Goal: Task Accomplishment & Management: Use online tool/utility

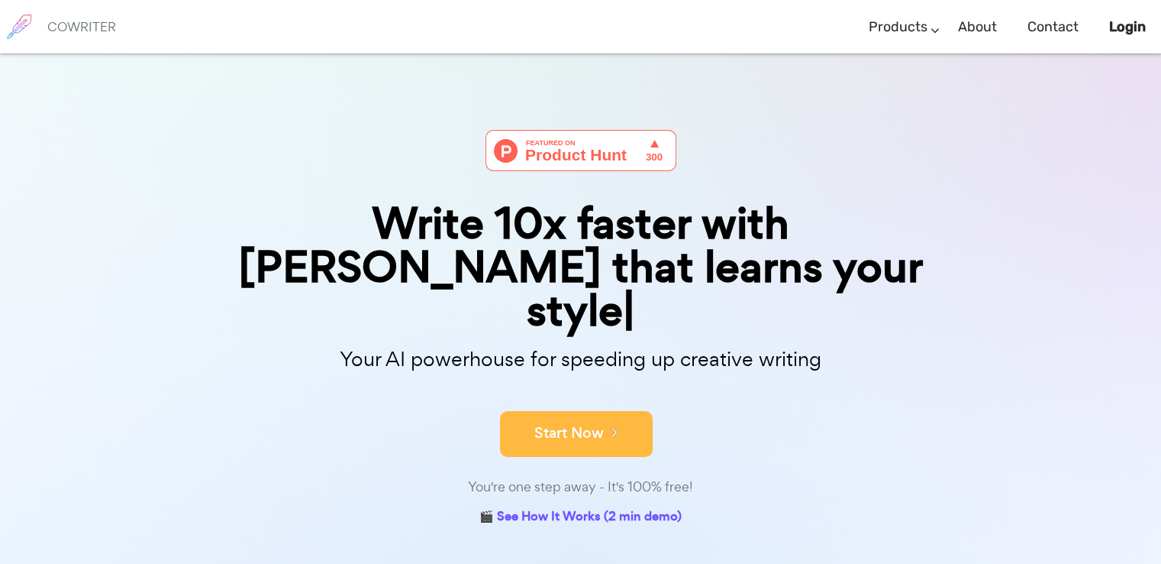
click at [619, 411] on button "Start Now" at bounding box center [576, 434] width 153 height 46
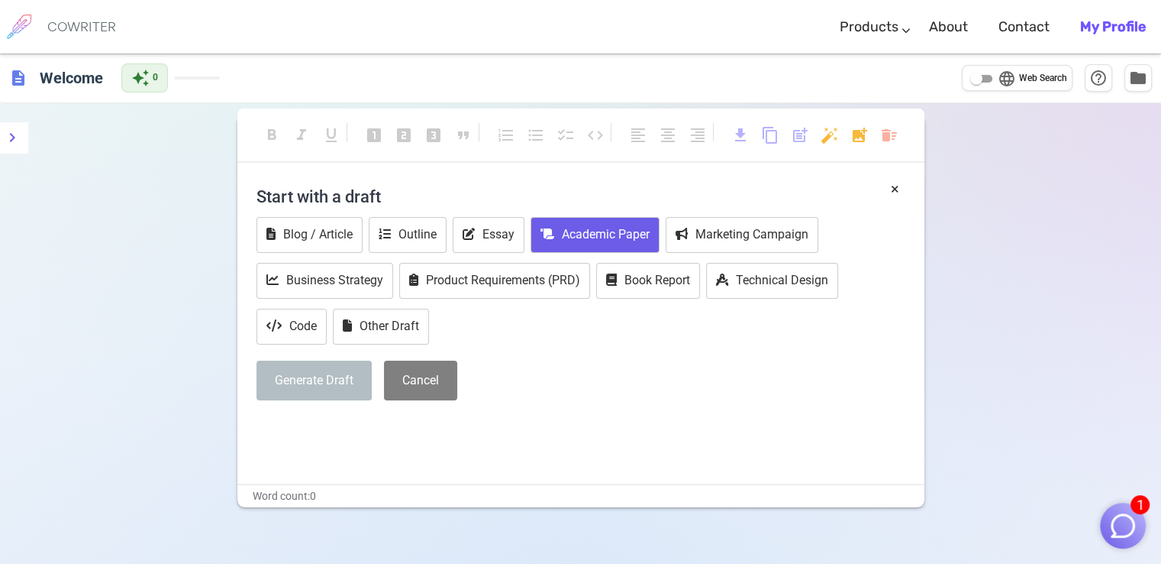
click at [595, 221] on button "Academic Paper" at bounding box center [595, 235] width 129 height 36
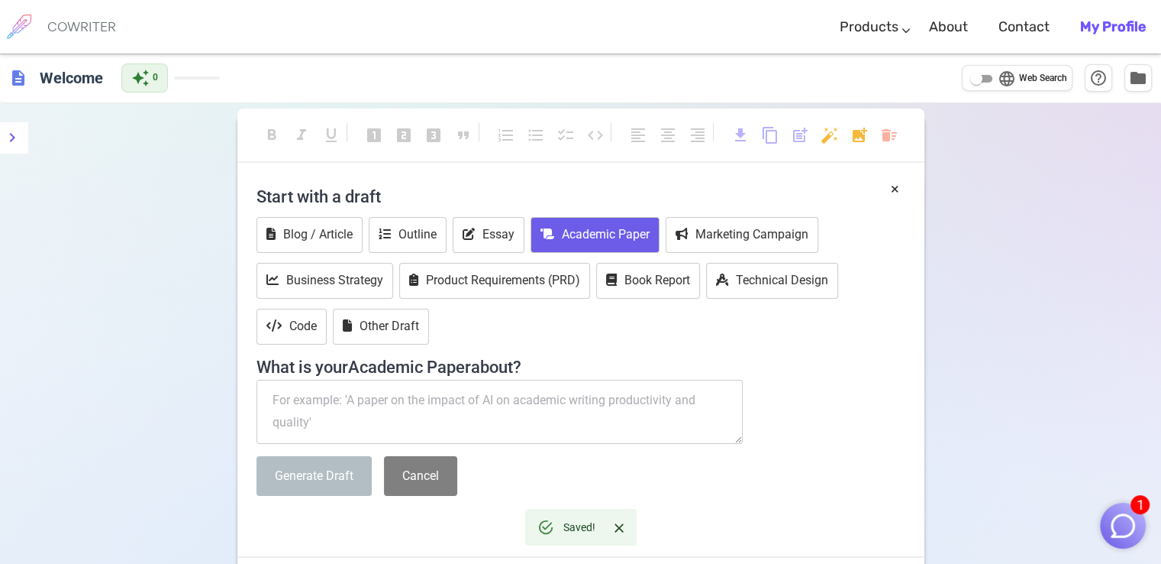
click at [438, 402] on textarea at bounding box center [500, 411] width 487 height 64
click at [538, 405] on textarea at bounding box center [500, 411] width 487 height 64
paste textarea "lore ips dolorsi amet consec adipisc el "seddoei tempori (utla etdol magna)" al…"
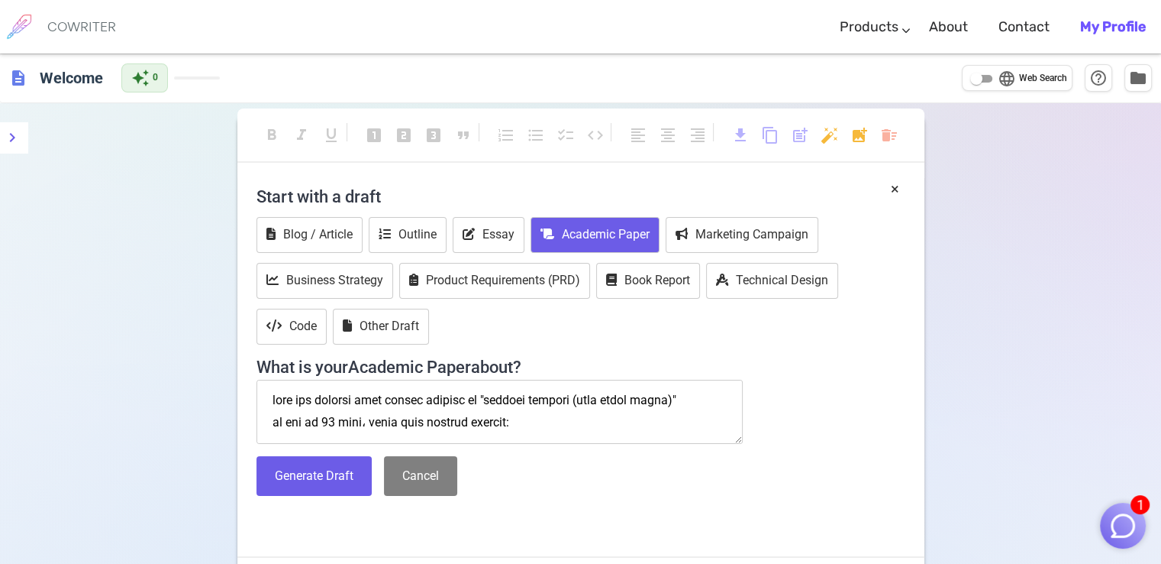
scroll to position [602, 0]
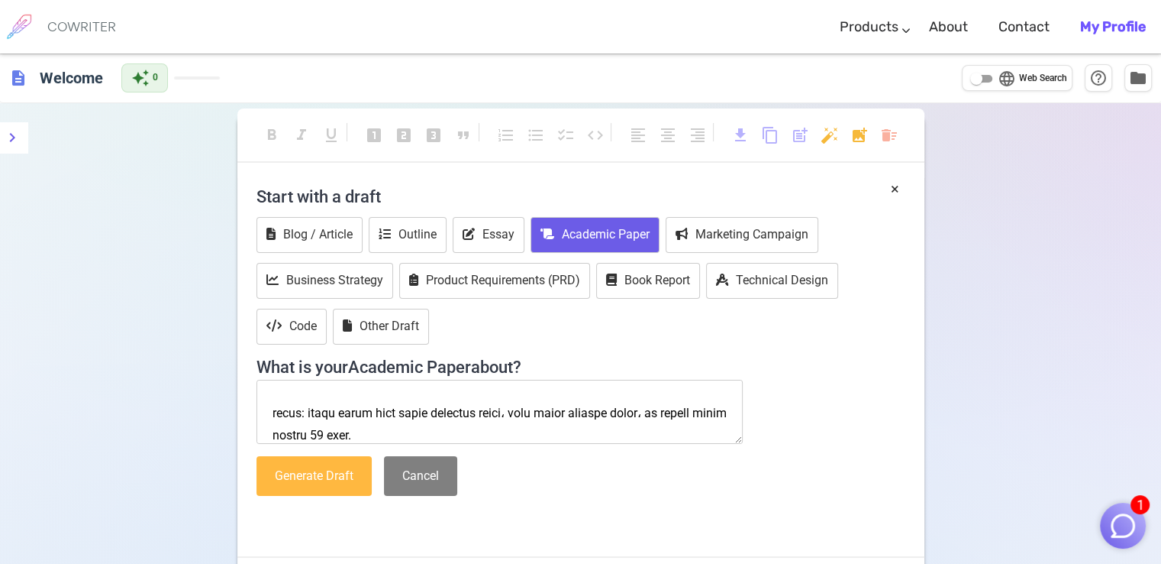
type textarea "lore ips dolorsi amet consec adipisc el "seddoei tempori (utla etdol magna)" al…"
click at [325, 460] on button "Generate Draft" at bounding box center [314, 476] width 115 height 40
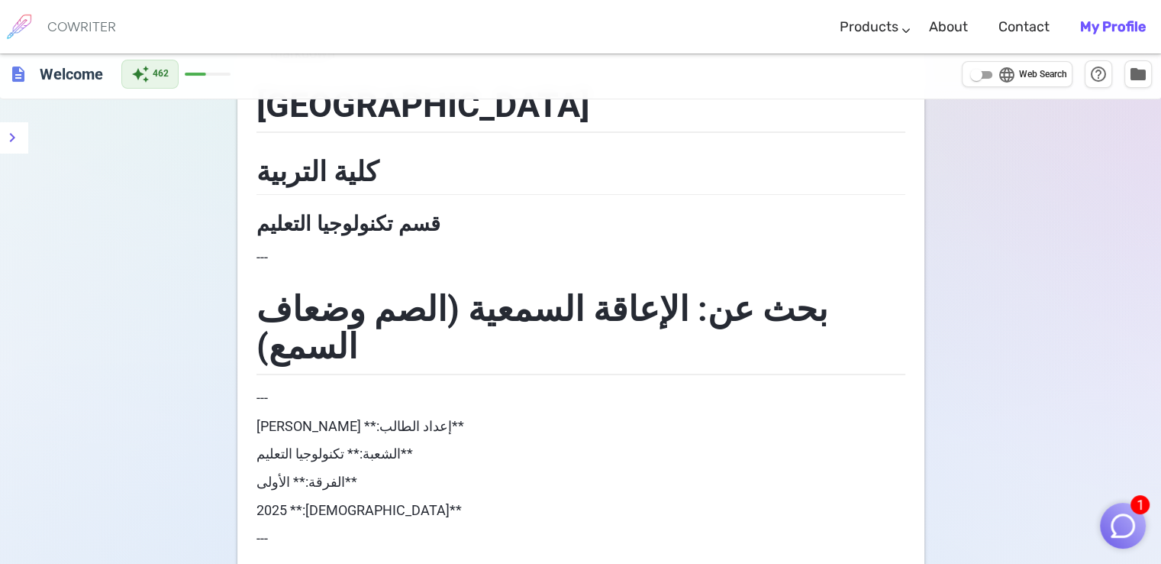
scroll to position [0, 0]
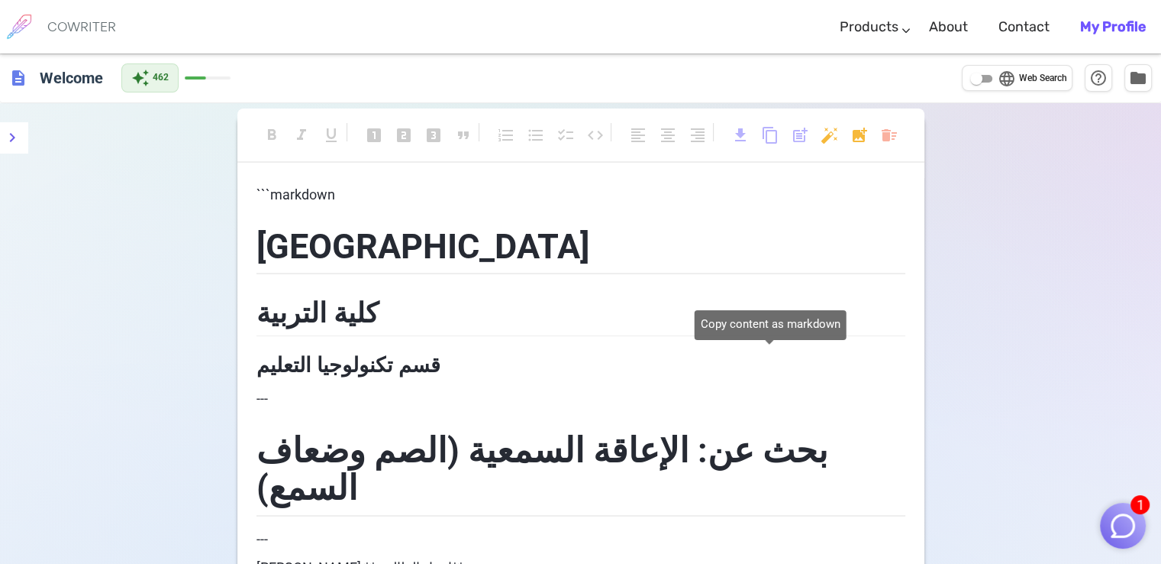
click at [774, 132] on span "content_copy" at bounding box center [770, 135] width 18 height 18
click at [1, 135] on button "menu" at bounding box center [12, 137] width 31 height 31
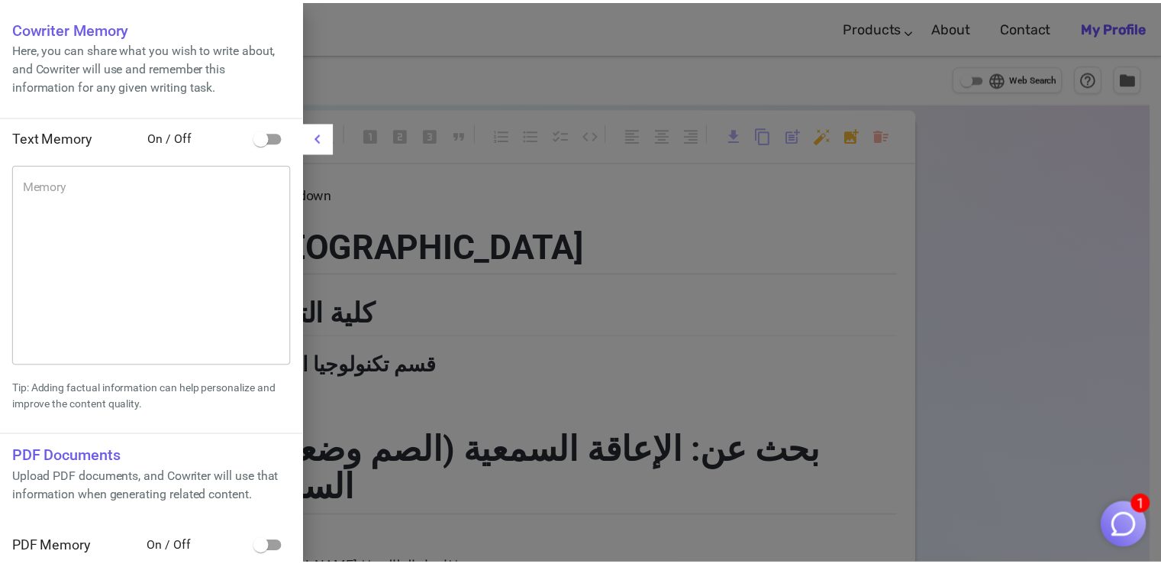
scroll to position [10, 0]
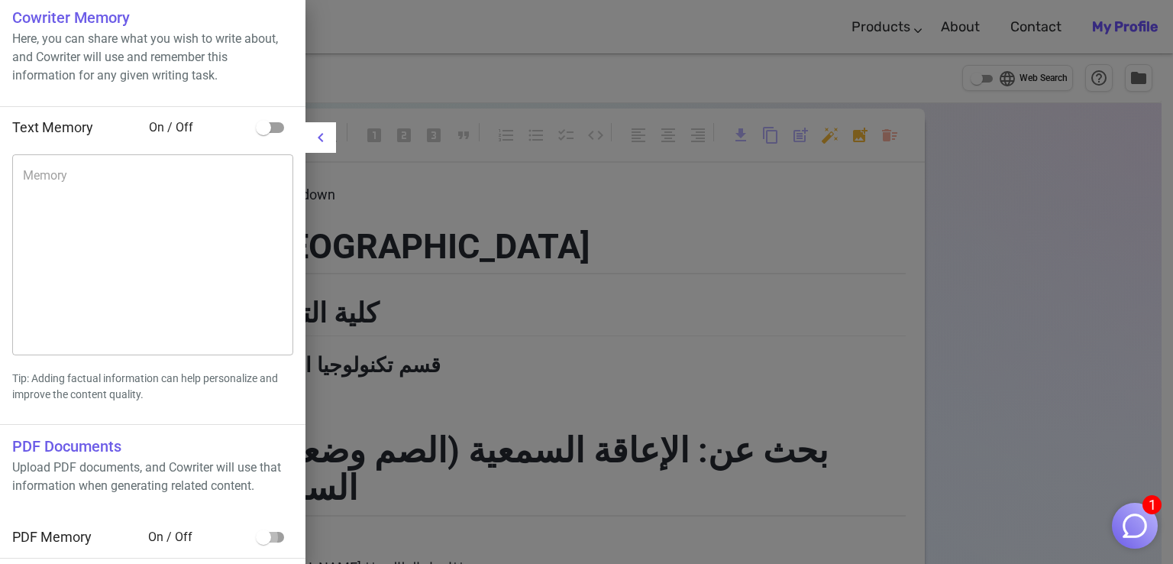
click at [272, 530] on input "checkbox" at bounding box center [263, 536] width 87 height 29
checkbox input "true"
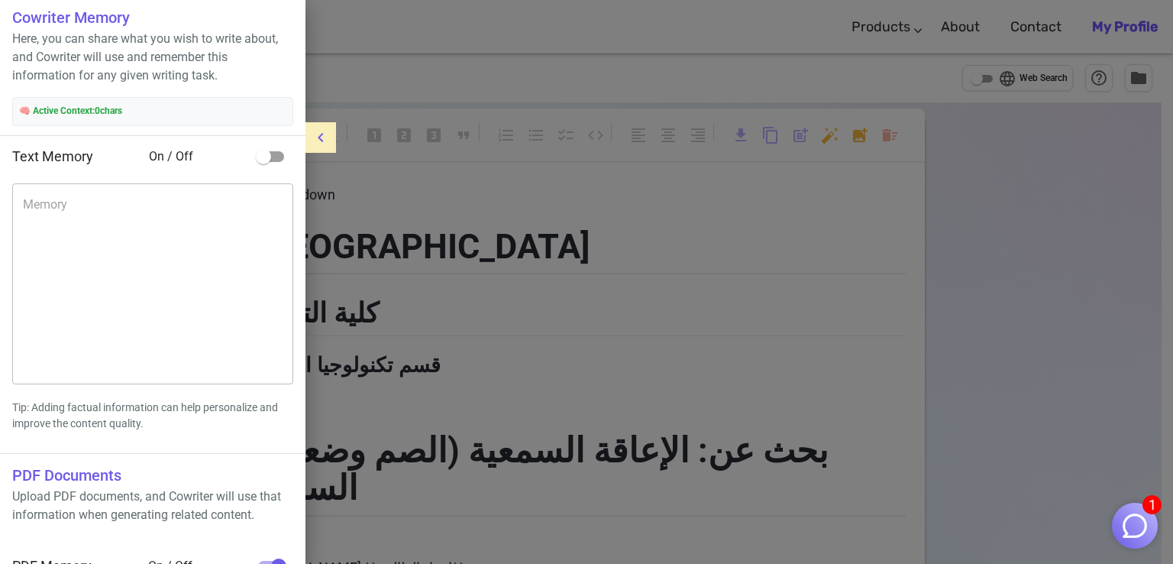
click at [312, 141] on icon "menu" at bounding box center [321, 137] width 18 height 18
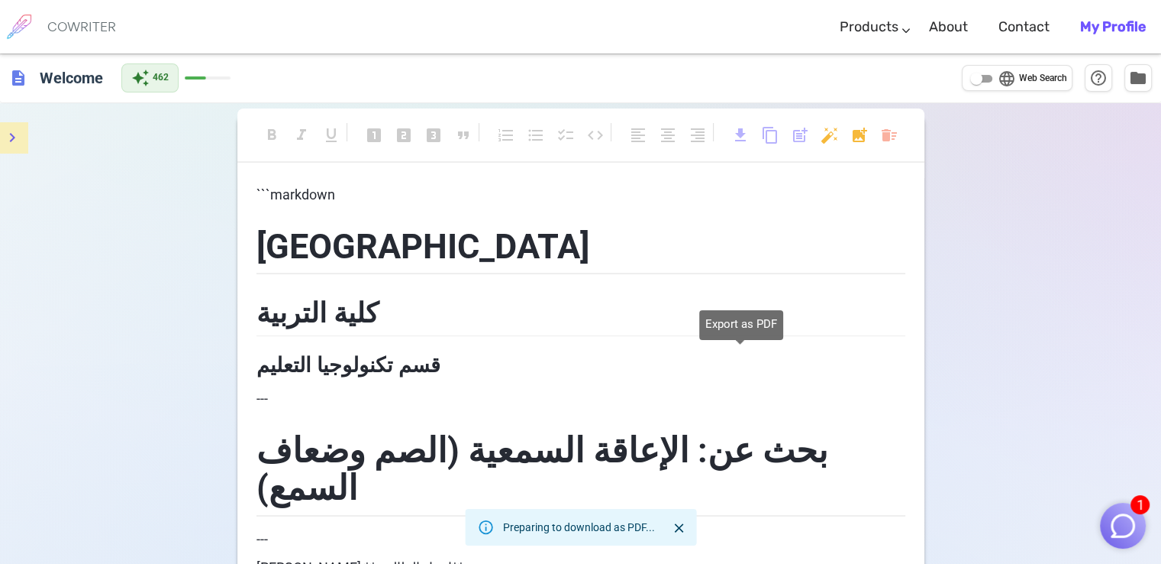
click at [739, 138] on span "download" at bounding box center [741, 135] width 18 height 18
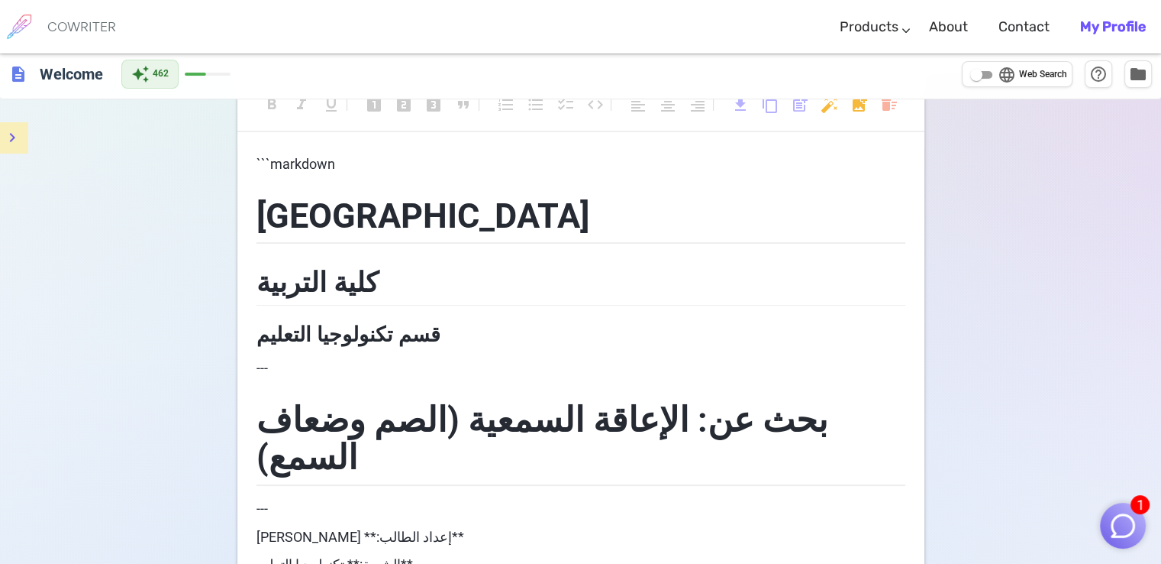
scroll to position [31, 0]
click at [770, 103] on span "content_copy" at bounding box center [770, 104] width 18 height 18
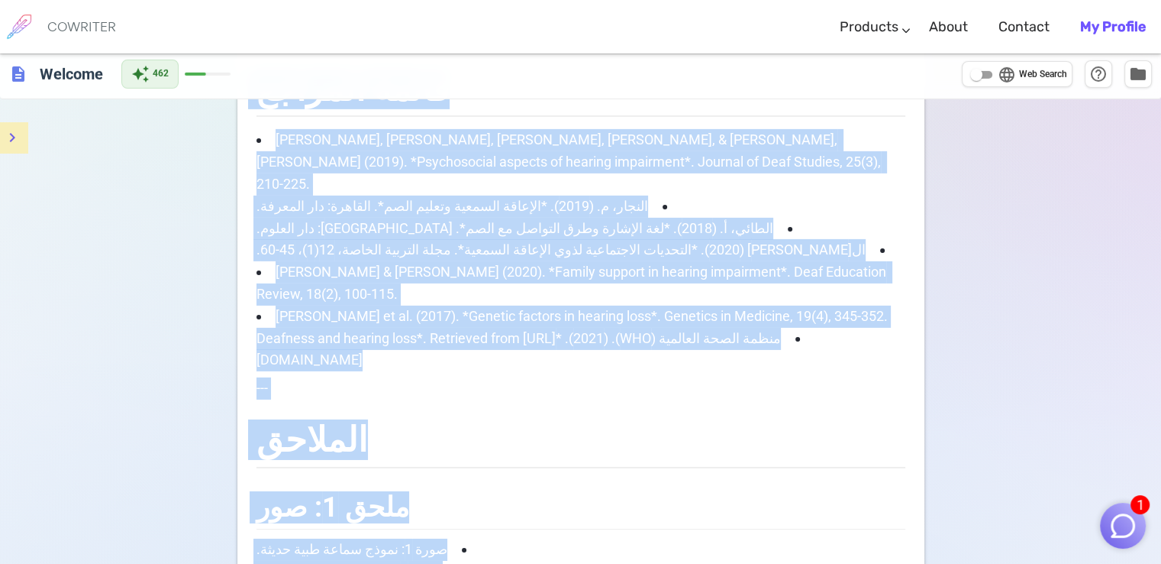
scroll to position [5276, 0]
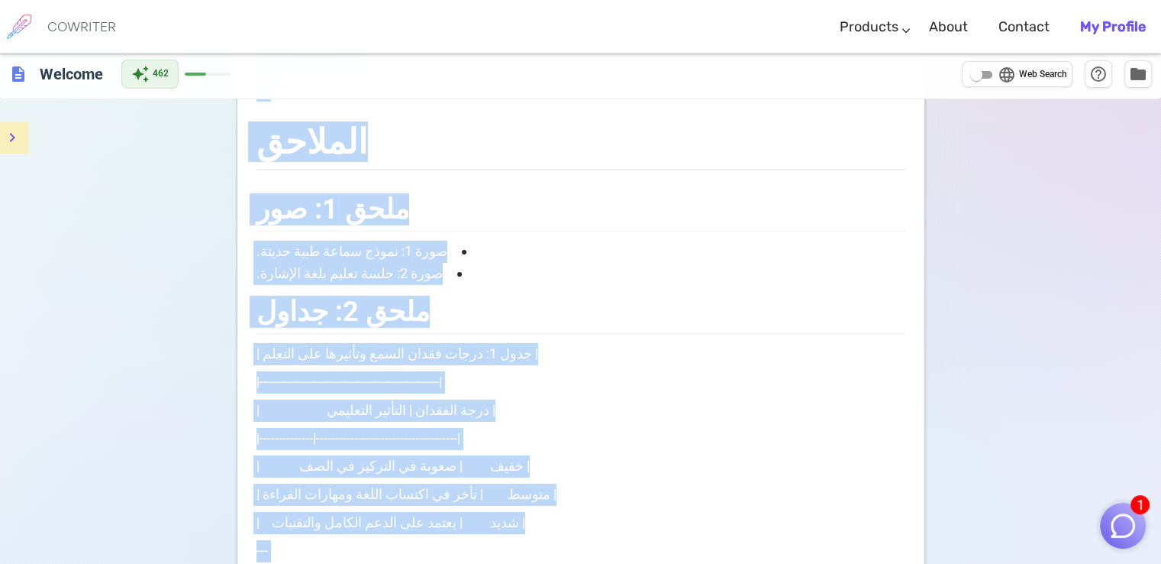
drag, startPoint x: 475, startPoint y: 199, endPoint x: 400, endPoint y: 593, distance: 400.3
copy div "lorem ipsum dolo sitamet con adipiscin elitsed --- doe te: incidid utlabor (etd…"
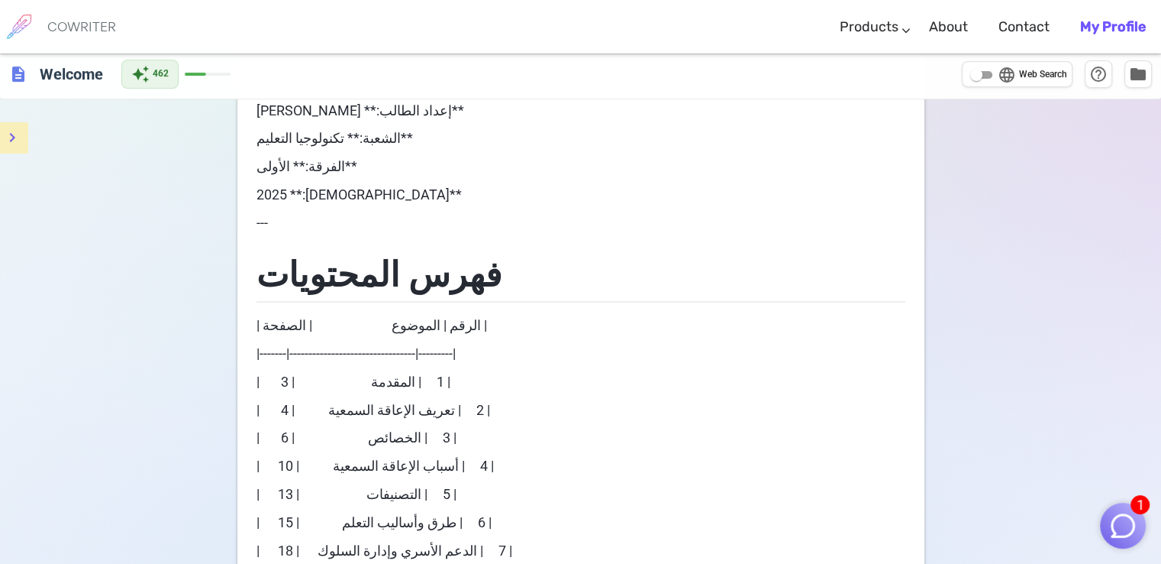
scroll to position [0, 0]
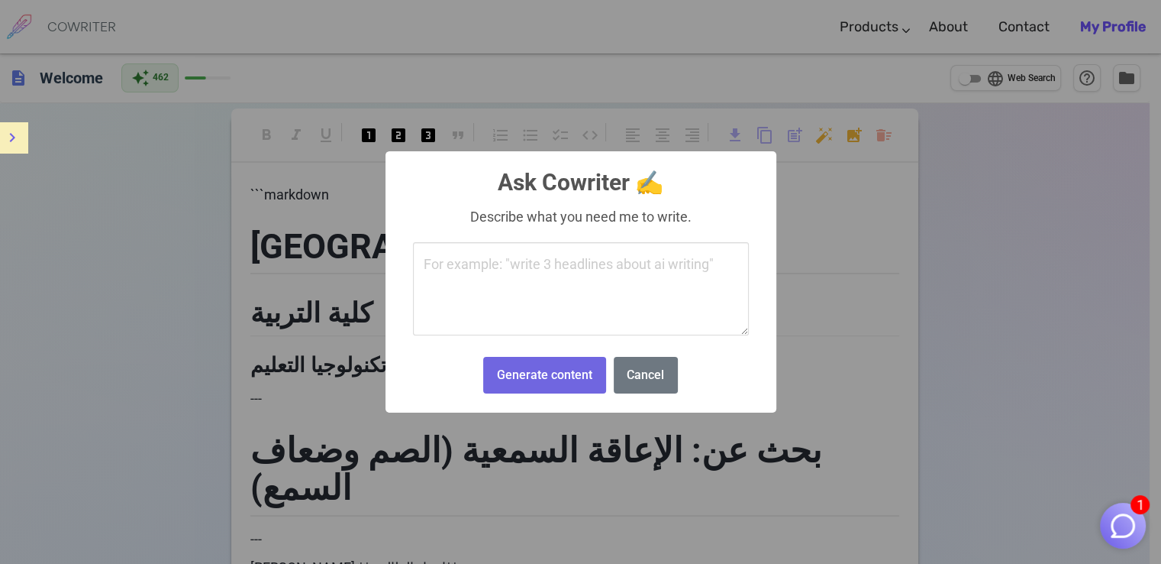
type textarea "زود معلومات ضعف دي"
click at [520, 370] on button "Generate content" at bounding box center [544, 375] width 122 height 37
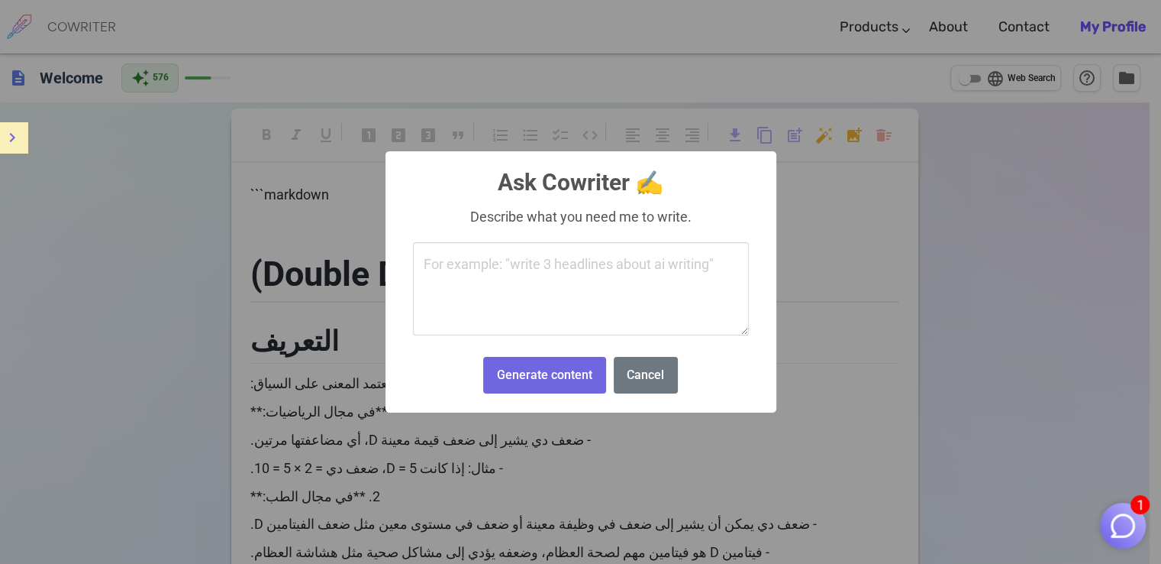
click at [833, 129] on body "1 COWRITER Products Writing Marketing Emails Images (soon) About Contact My Pro…" at bounding box center [580, 465] width 1161 height 930
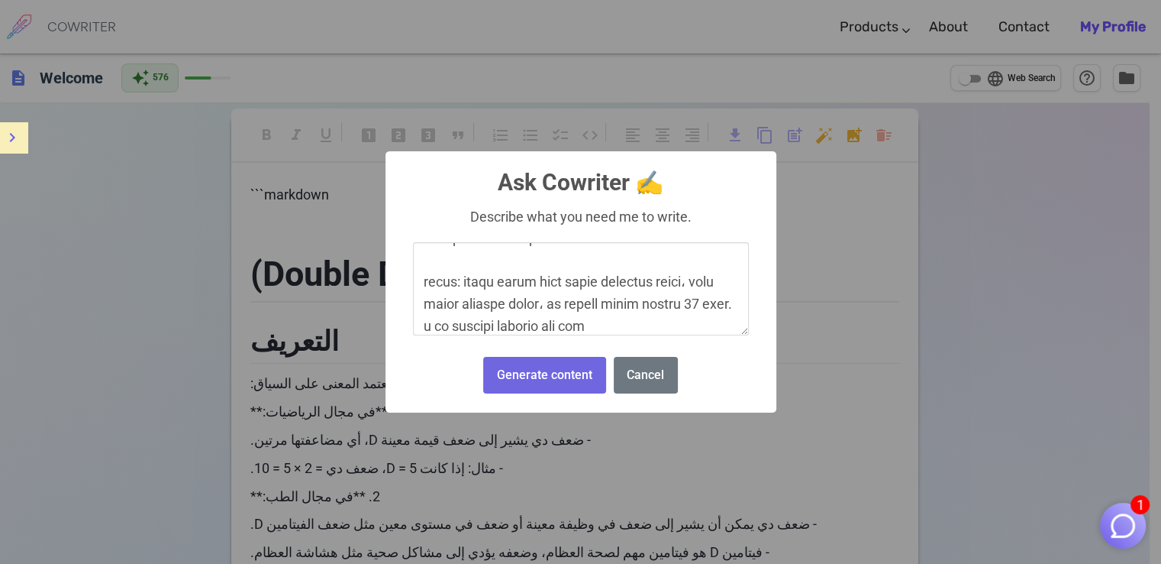
scroll to position [686, 0]
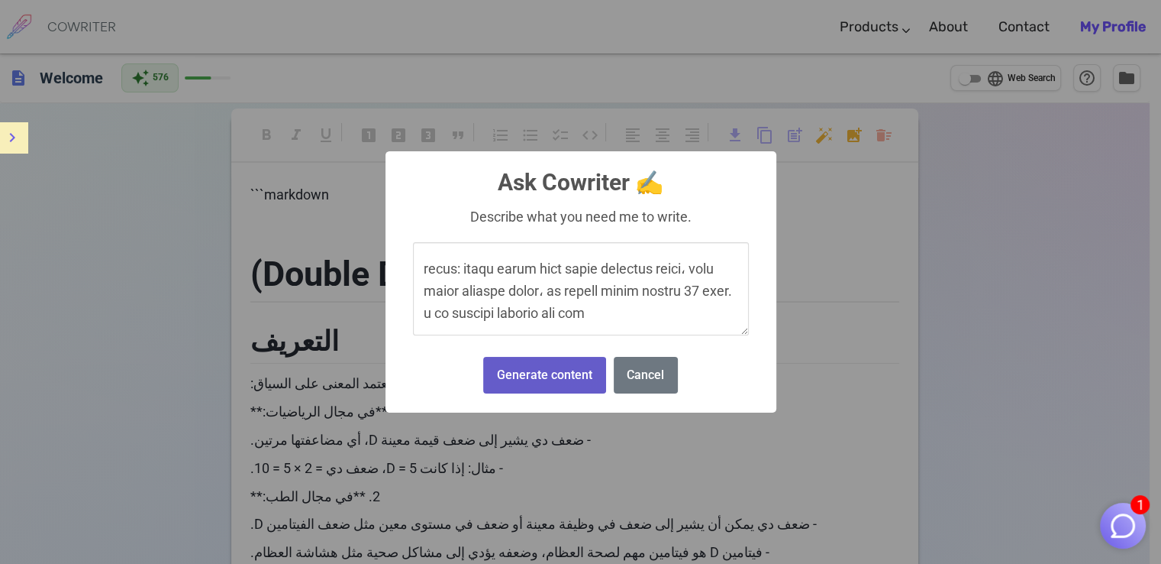
type textarea "lore ips dolorsi amet consec adipisc el "seddoei tempori (utla etdol magna)" al…"
click at [525, 368] on button "Generate content" at bounding box center [544, 375] width 122 height 37
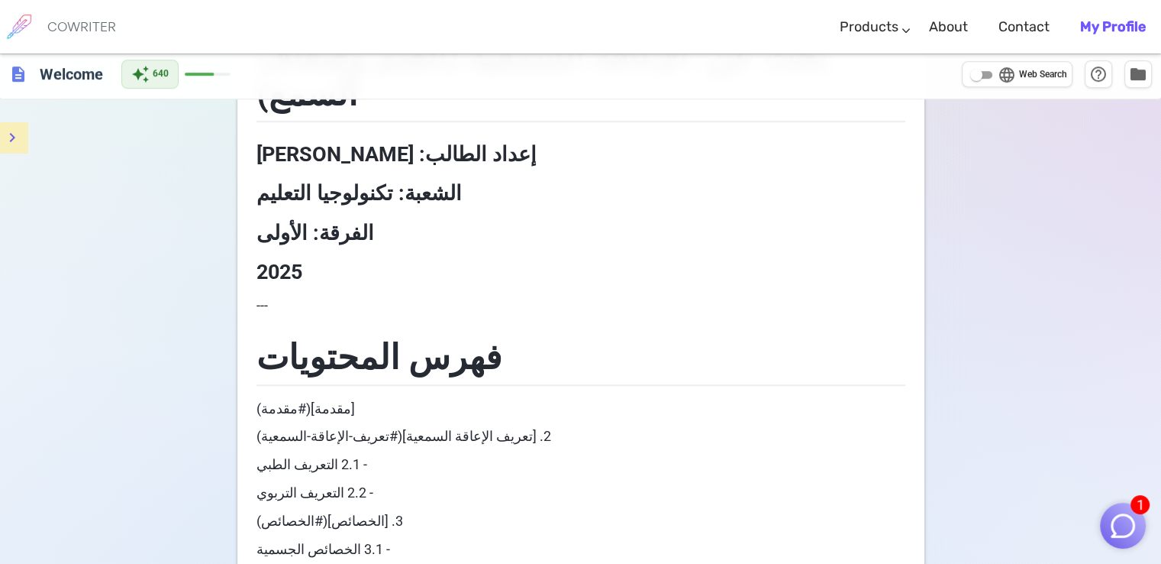
scroll to position [1399, 0]
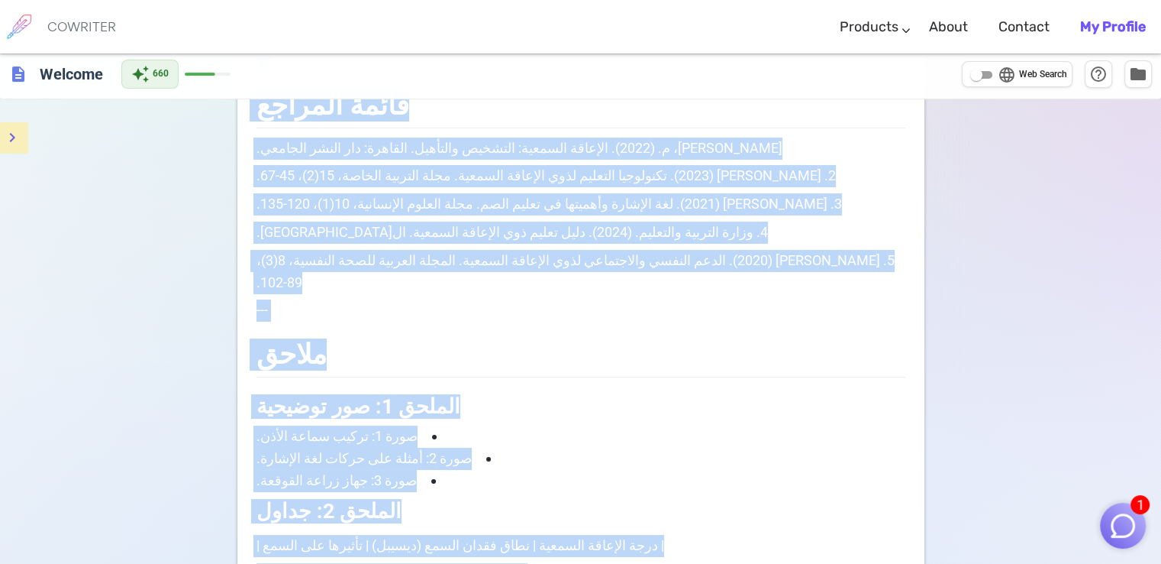
scroll to position [6293, 0]
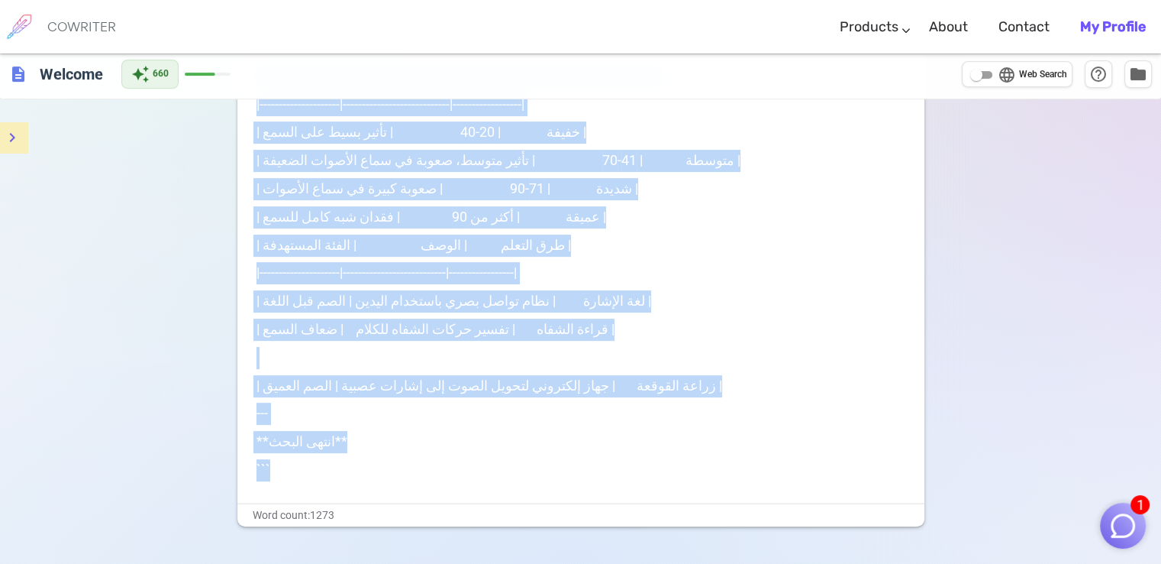
drag, startPoint x: 548, startPoint y: 290, endPoint x: 547, endPoint y: 593, distance: 302.4
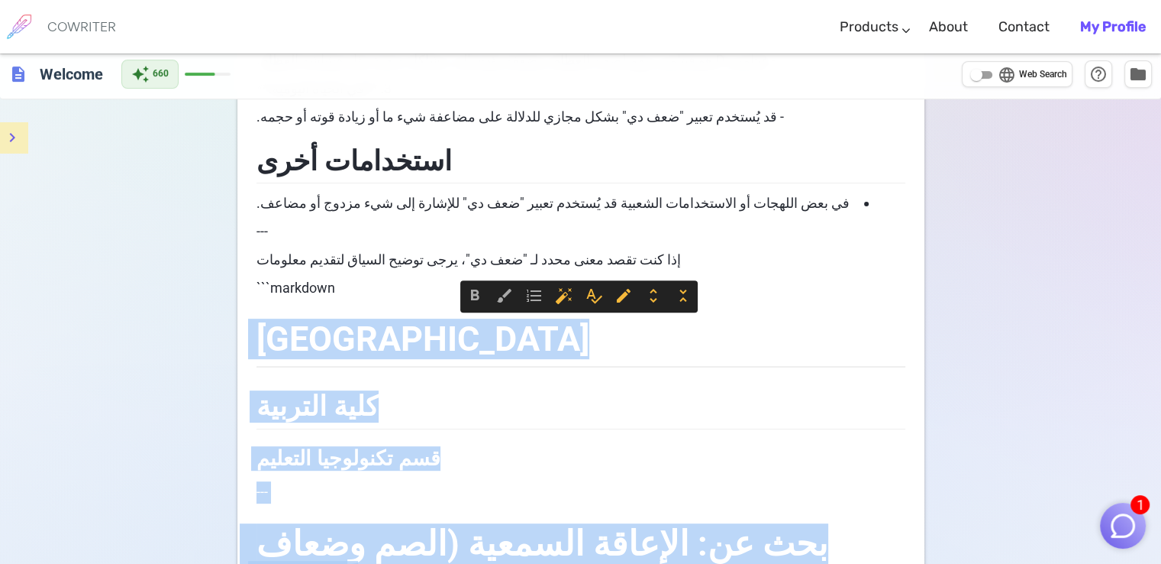
scroll to position [489, 0]
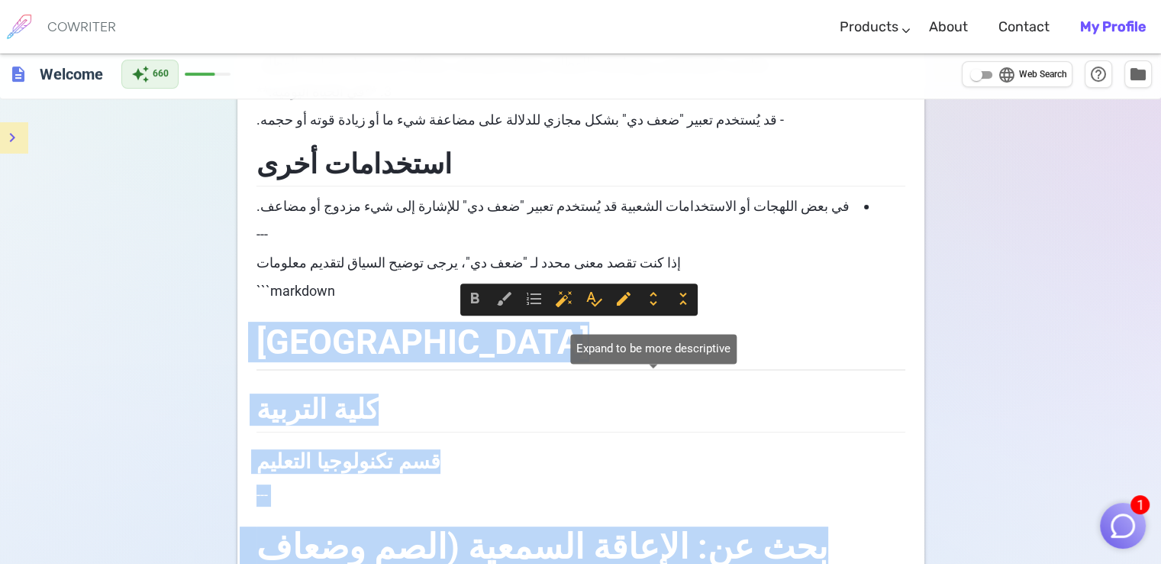
click at [652, 305] on span "unfold_more" at bounding box center [653, 298] width 18 height 18
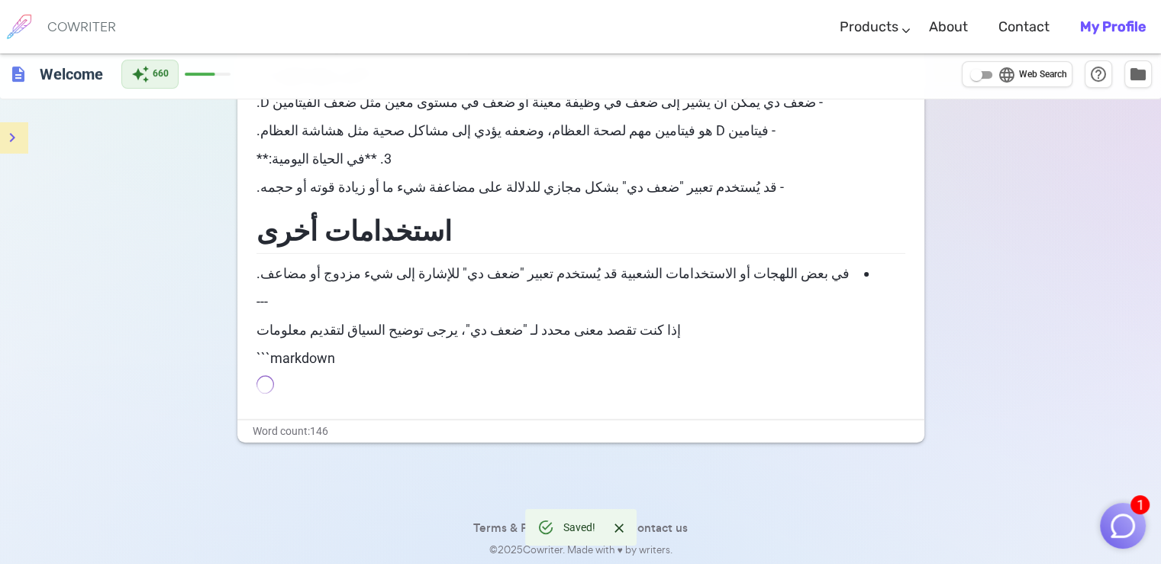
scroll to position [0, 0]
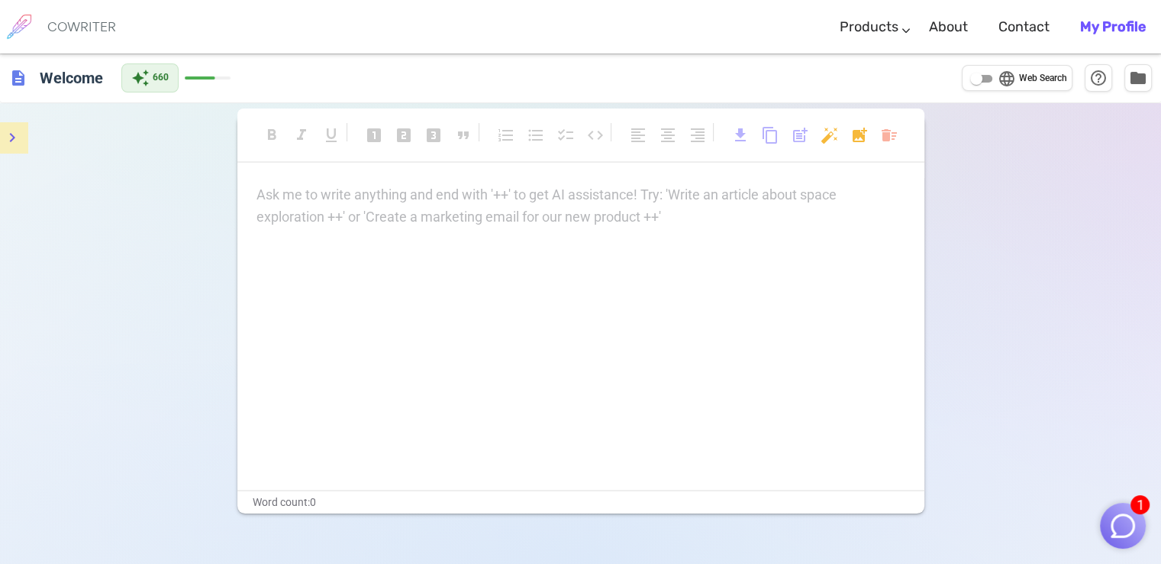
click at [819, 134] on div "format_bold format_italic format_underlined looks_one looks_two looks_3 format_…" at bounding box center [580, 142] width 687 height 40
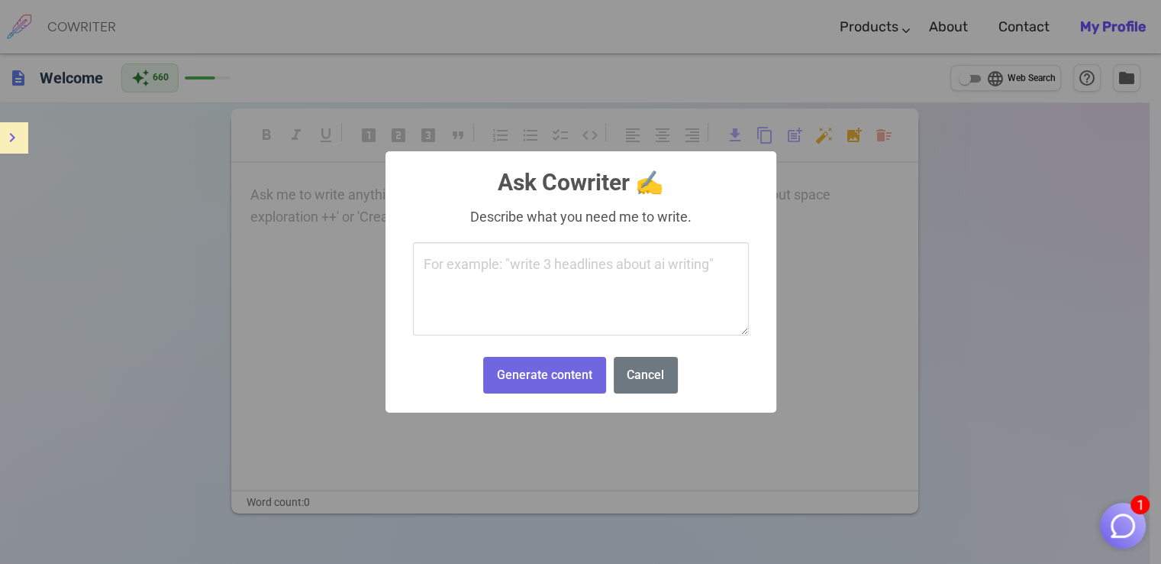
click at [832, 134] on body "1 COWRITER Products Writing Marketing Emails Images (soon) About Contact My Pro…" at bounding box center [580, 333] width 1161 height 667
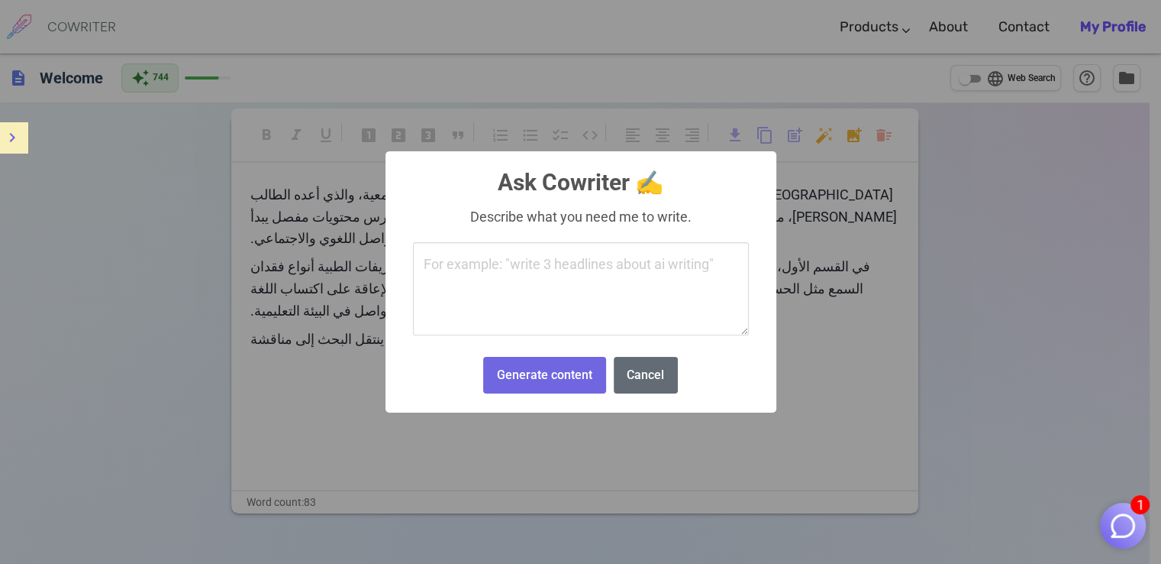
drag, startPoint x: 641, startPoint y: 395, endPoint x: 649, endPoint y: 386, distance: 11.9
click at [649, 386] on div "Generate content No Cancel" at bounding box center [581, 375] width 202 height 45
click at [639, 383] on div at bounding box center [639, 383] width 0 height 0
click at [649, 386] on button "Cancel" at bounding box center [646, 375] width 64 height 37
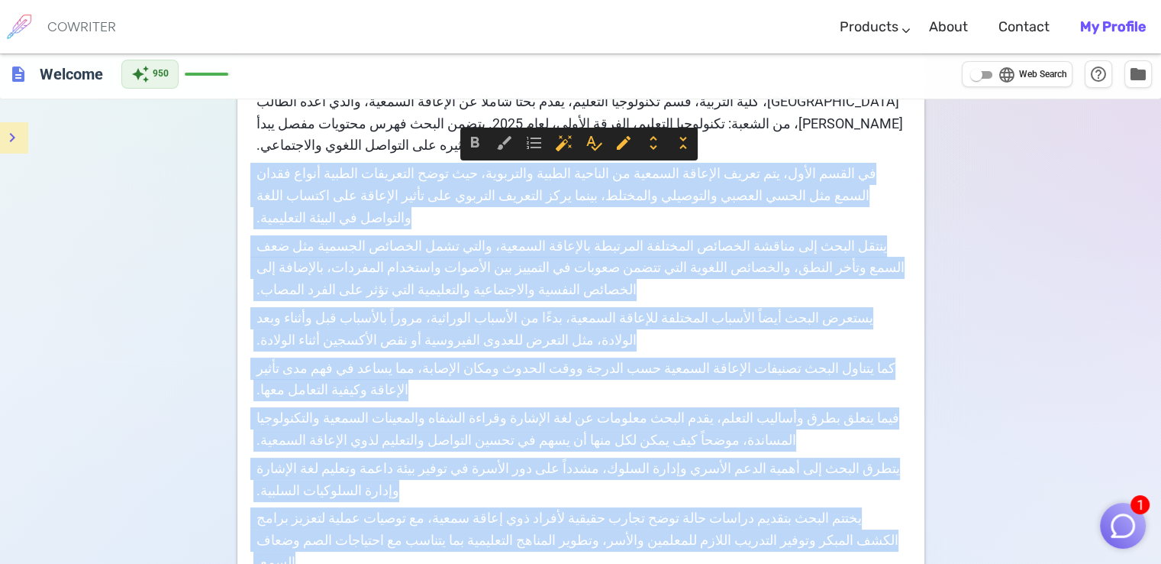
scroll to position [232, 0]
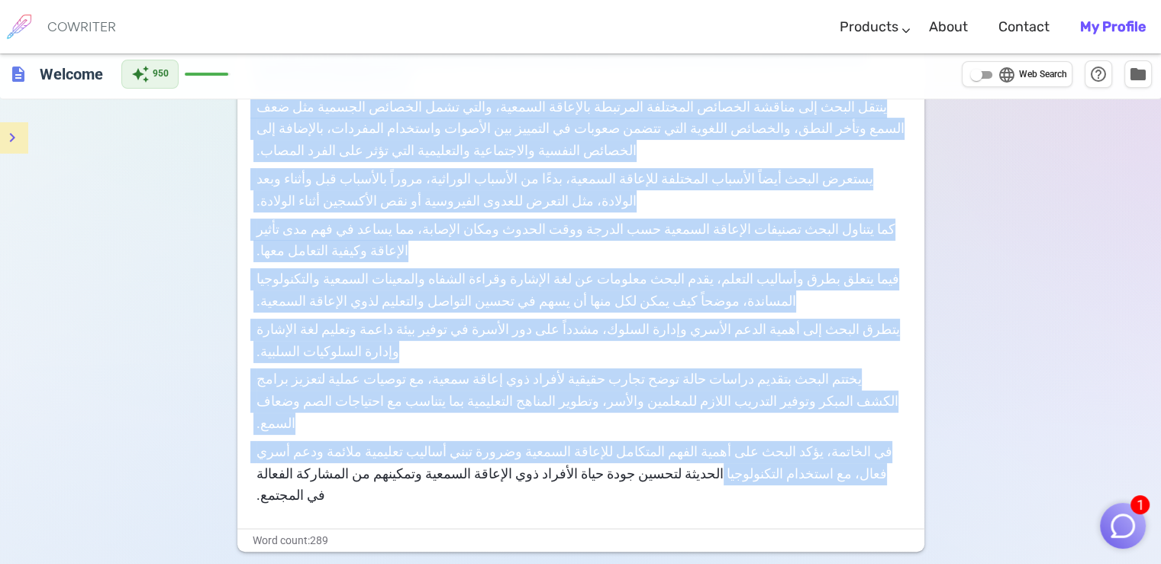
drag, startPoint x: 868, startPoint y: 248, endPoint x: 253, endPoint y: 379, distance: 629.3
click at [253, 379] on div "[GEOGRAPHIC_DATA]، كلية التربية، قسم تكنولوجيا التعليم، يقدم بحثاً شاملاً عن ال…" at bounding box center [580, 240] width 687 height 576
copy div "lo ipsum dolor، sit ametc adipisc elitsed do eiusmod tempor incididun، utl etdo…"
